Goal: Transaction & Acquisition: Purchase product/service

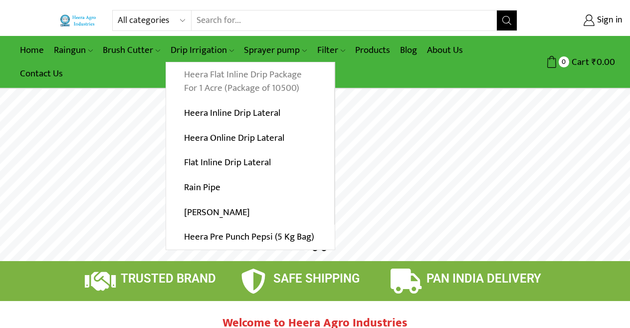
click at [227, 80] on link "Heera Flat Inline Drip Package For 1 Acre (Package of 10500)" at bounding box center [250, 81] width 168 height 38
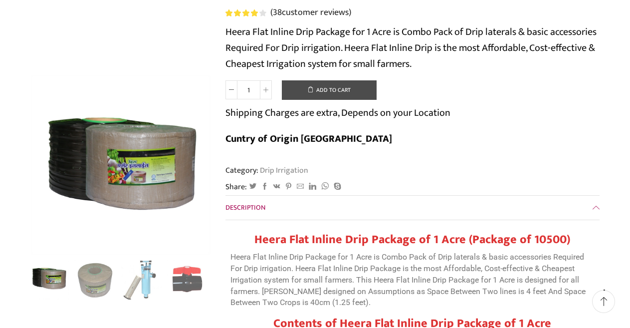
scroll to position [200, 0]
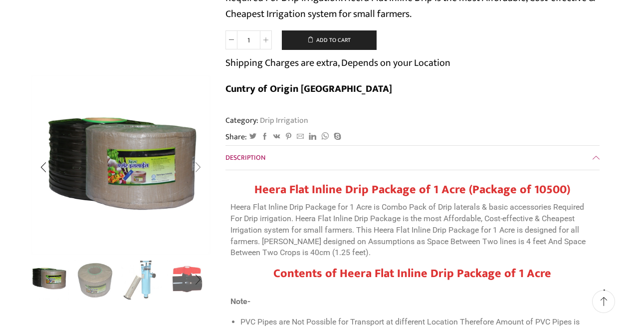
click at [196, 170] on div "Next slide" at bounding box center [198, 167] width 25 height 25
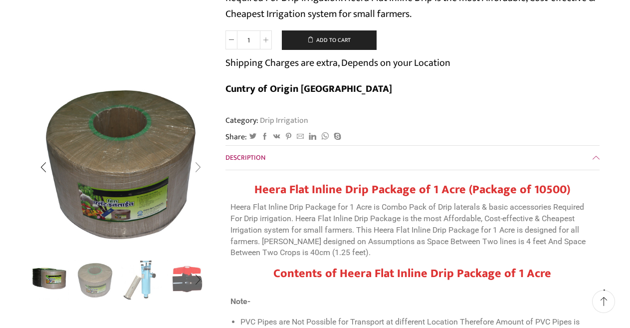
click at [196, 170] on div "Next slide" at bounding box center [198, 167] width 25 height 25
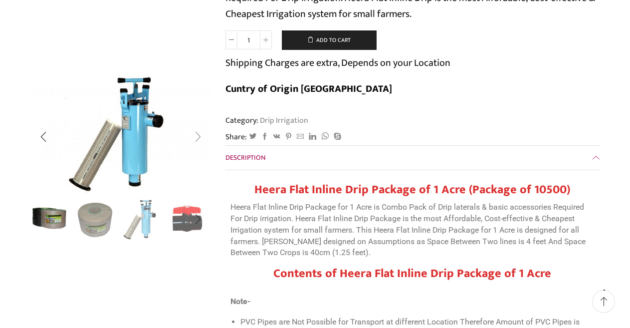
click at [199, 136] on div "Next slide" at bounding box center [198, 137] width 25 height 25
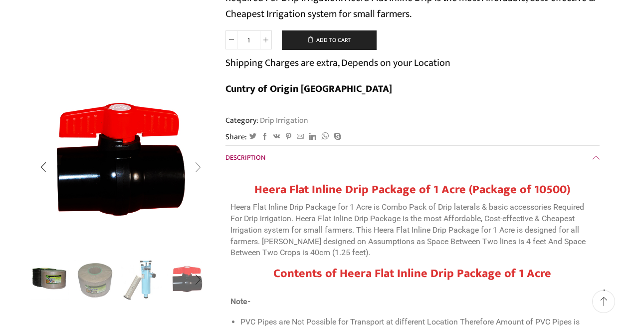
click at [198, 168] on div "Next slide" at bounding box center [198, 167] width 25 height 25
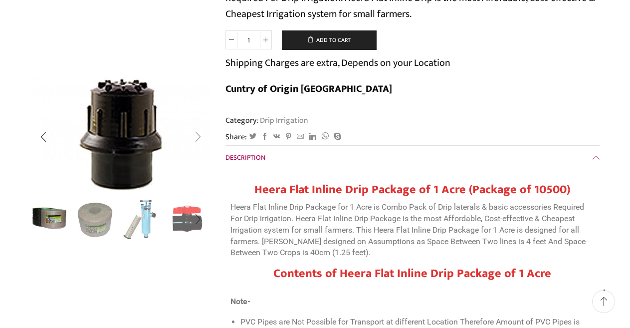
click at [196, 137] on div "Next slide" at bounding box center [198, 137] width 25 height 25
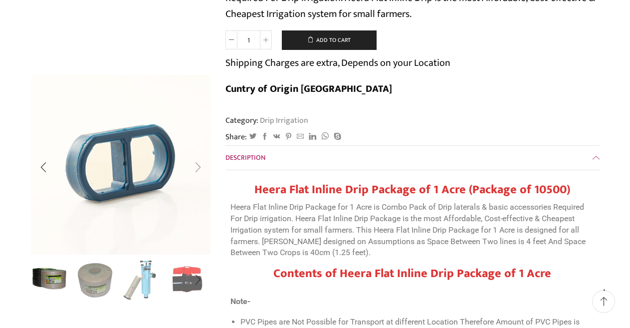
click at [197, 167] on div "Next slide" at bounding box center [198, 167] width 25 height 25
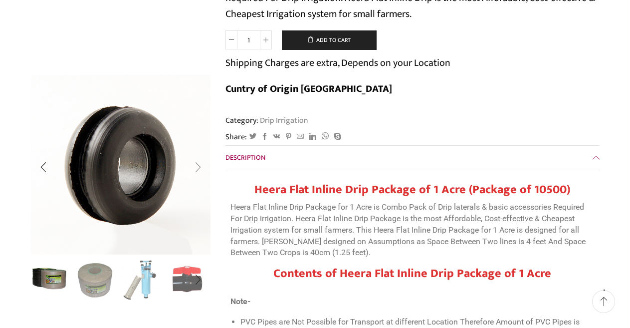
click at [197, 167] on div "Next slide" at bounding box center [198, 167] width 25 height 25
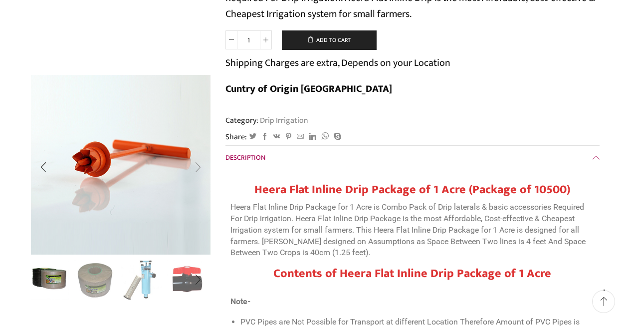
click at [197, 167] on div "Next slide" at bounding box center [198, 167] width 25 height 25
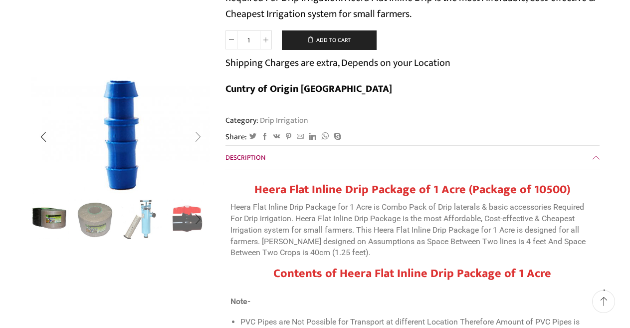
click at [198, 138] on div "Next slide" at bounding box center [198, 137] width 25 height 25
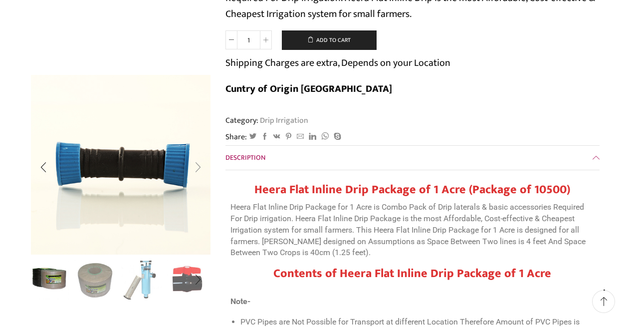
click at [199, 166] on div "Next slide" at bounding box center [198, 167] width 25 height 25
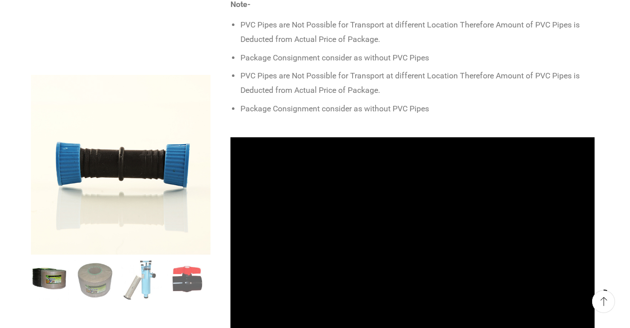
scroll to position [499, 0]
